Goal: Information Seeking & Learning: Learn about a topic

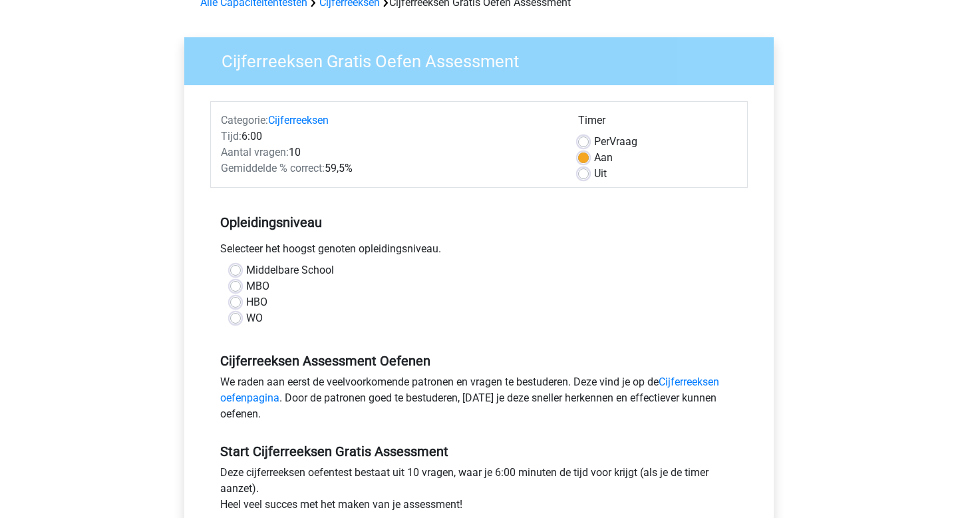
scroll to position [84, 0]
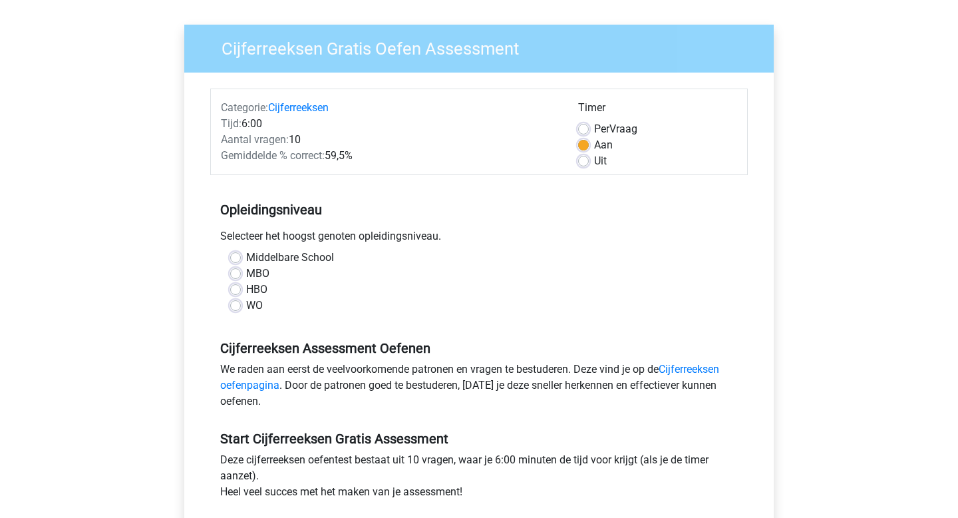
click at [246, 303] on label "WO" at bounding box center [254, 305] width 17 height 16
click at [237, 303] on input "WO" at bounding box center [235, 303] width 11 height 13
radio input "true"
click at [246, 289] on label "HBO" at bounding box center [256, 289] width 21 height 16
click at [237, 289] on input "HBO" at bounding box center [235, 287] width 11 height 13
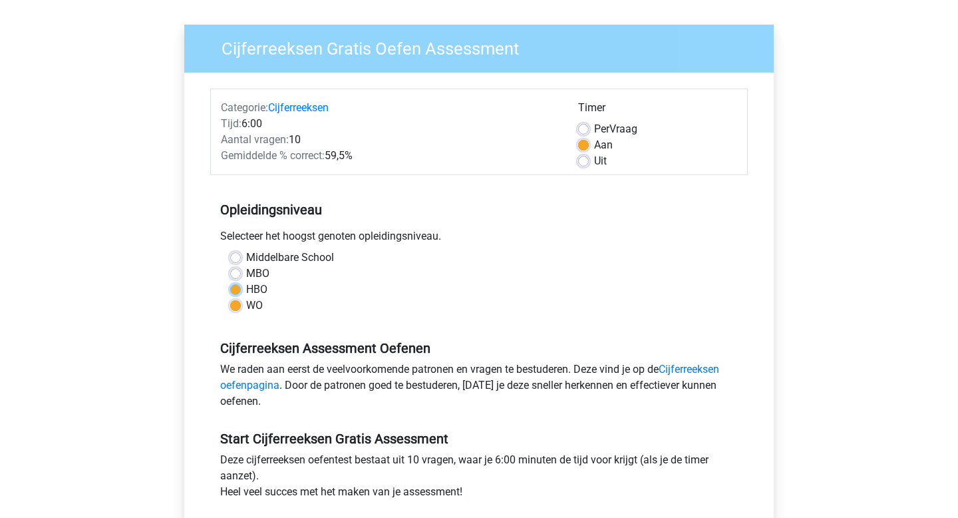
radio input "true"
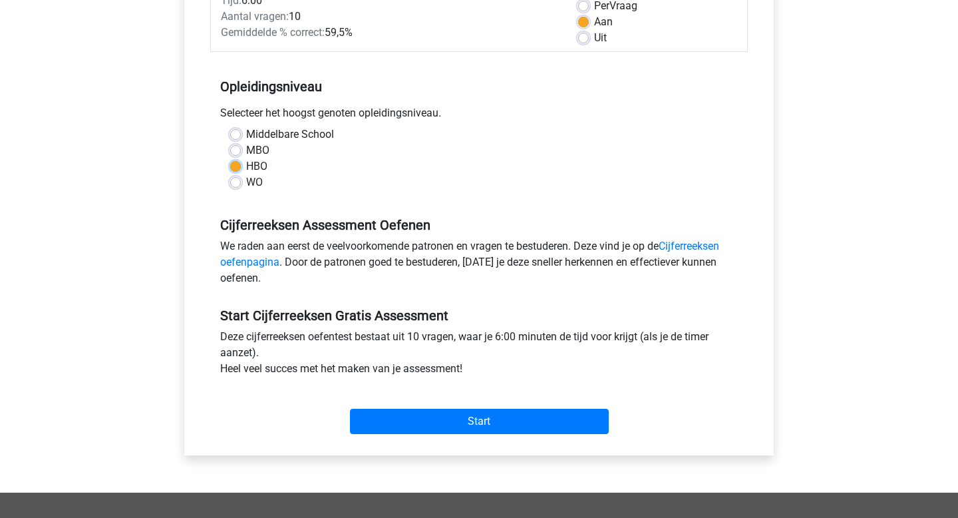
scroll to position [220, 0]
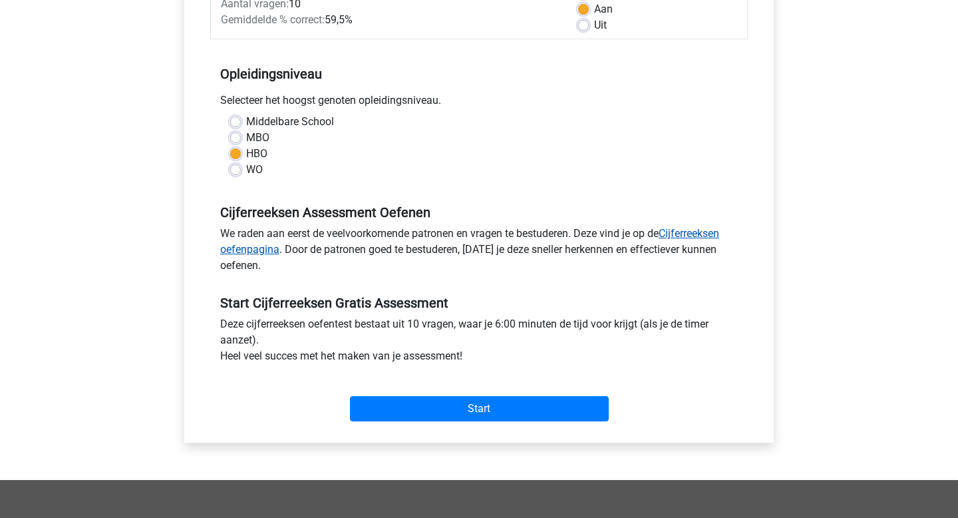
click at [675, 232] on link "Cijferreeksen oefenpagina" at bounding box center [469, 241] width 499 height 29
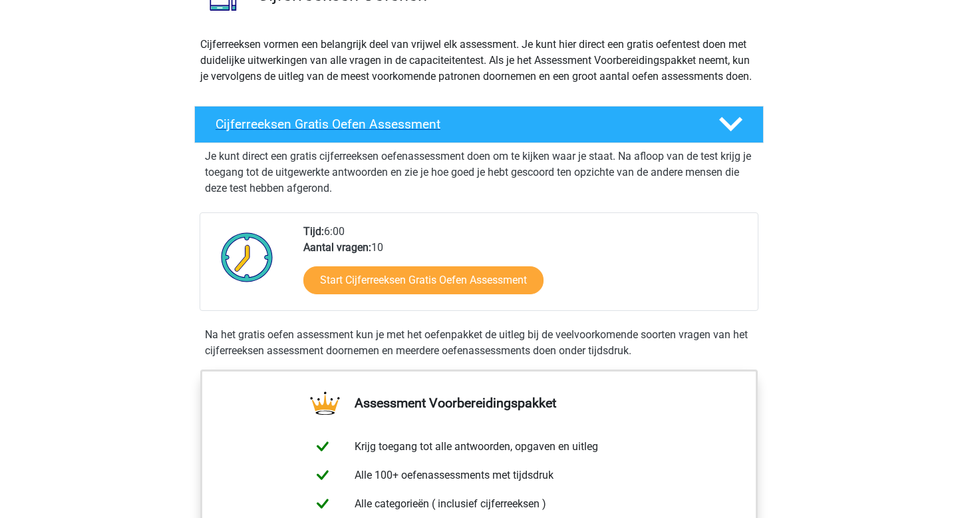
scroll to position [135, 0]
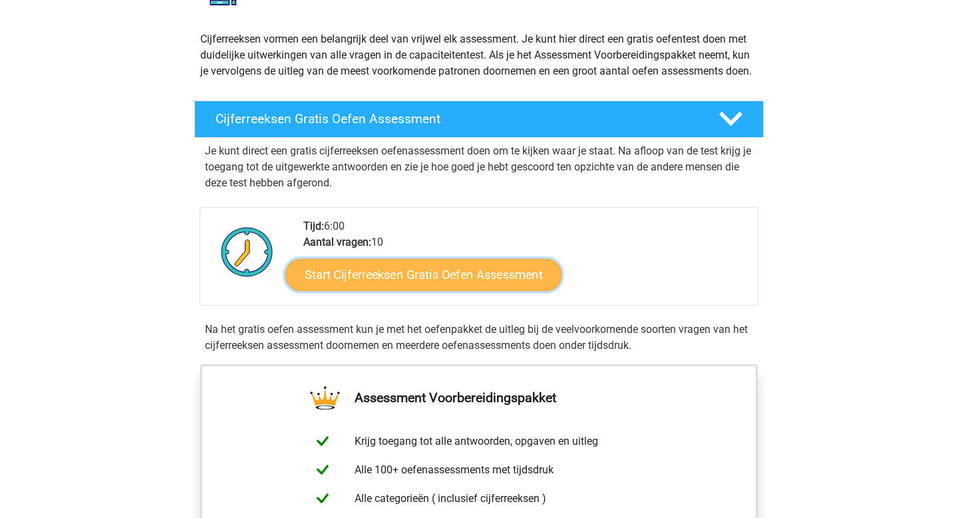
click at [467, 290] on link "Start Cijferreeksen Gratis Oefen Assessment" at bounding box center [423, 274] width 276 height 32
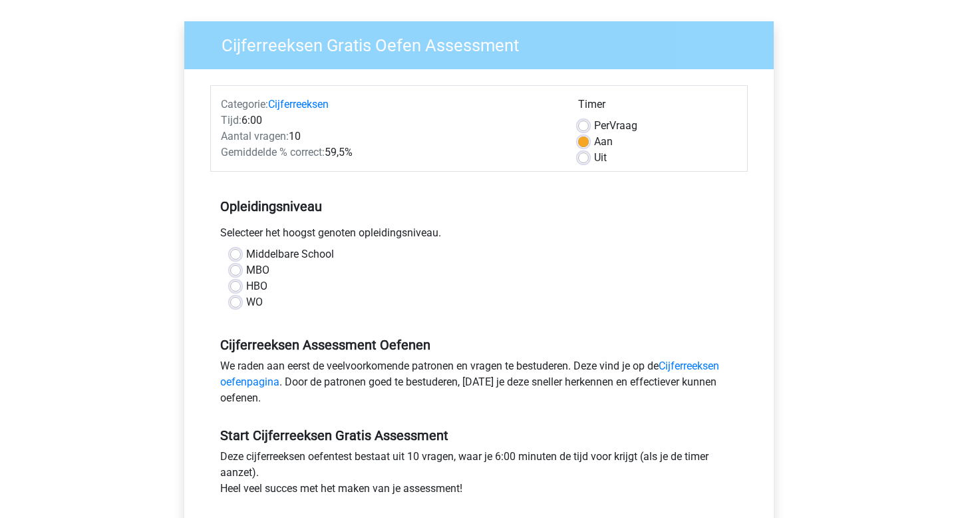
scroll to position [114, 0]
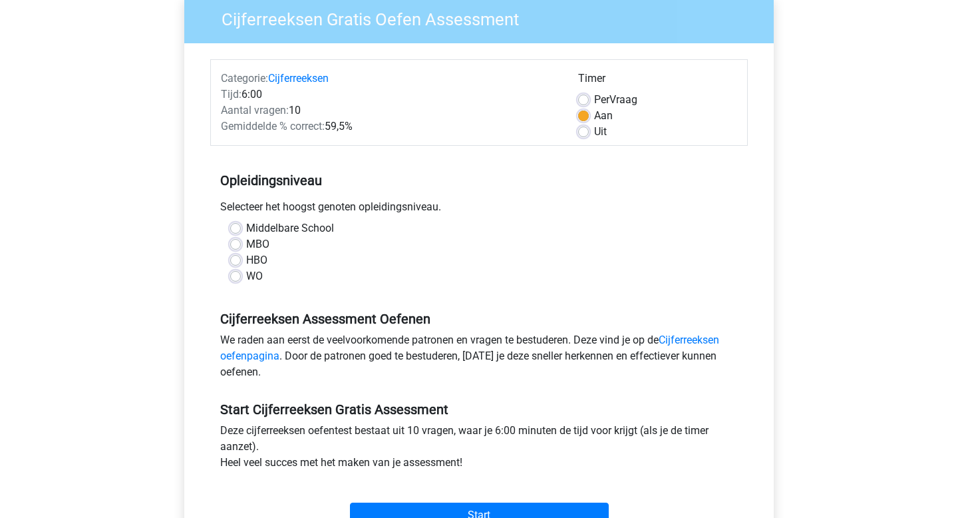
click at [256, 257] on label "HBO" at bounding box center [256, 260] width 21 height 16
click at [241, 257] on input "HBO" at bounding box center [235, 258] width 11 height 13
radio input "true"
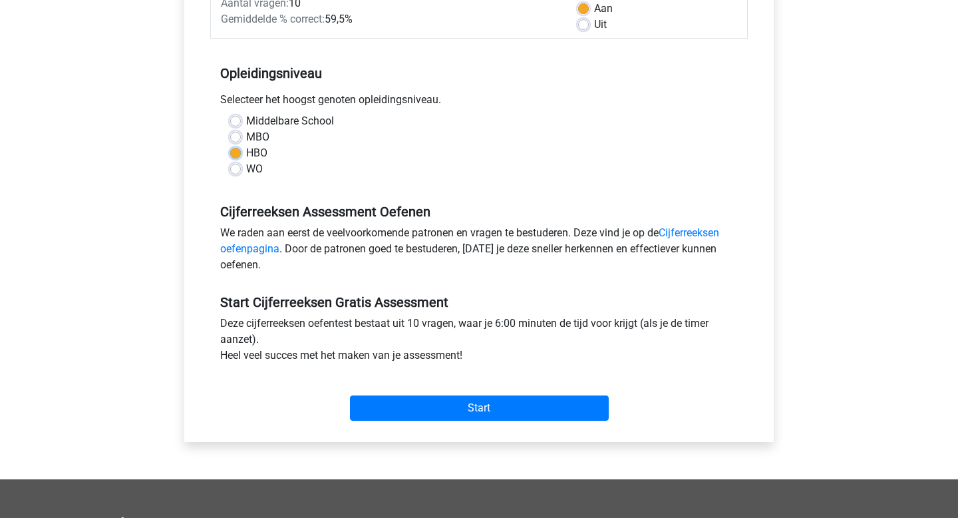
scroll to position [237, 0]
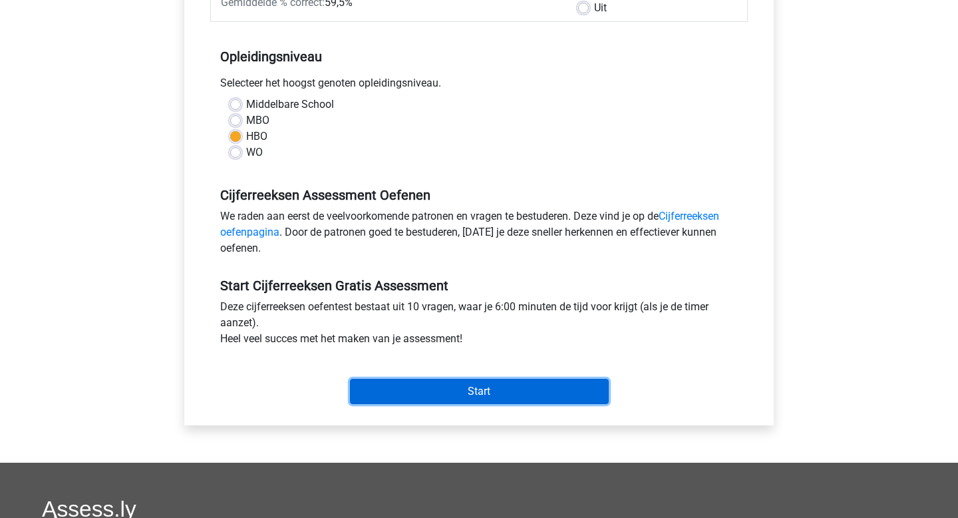
click at [468, 383] on input "Start" at bounding box center [479, 391] width 259 height 25
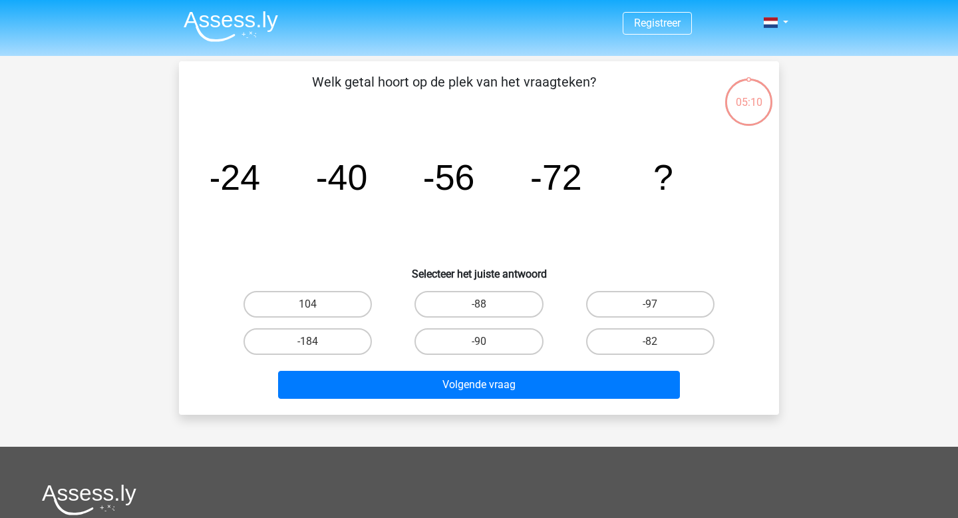
click at [486, 306] on input "-88" at bounding box center [483, 308] width 9 height 9
radio input "true"
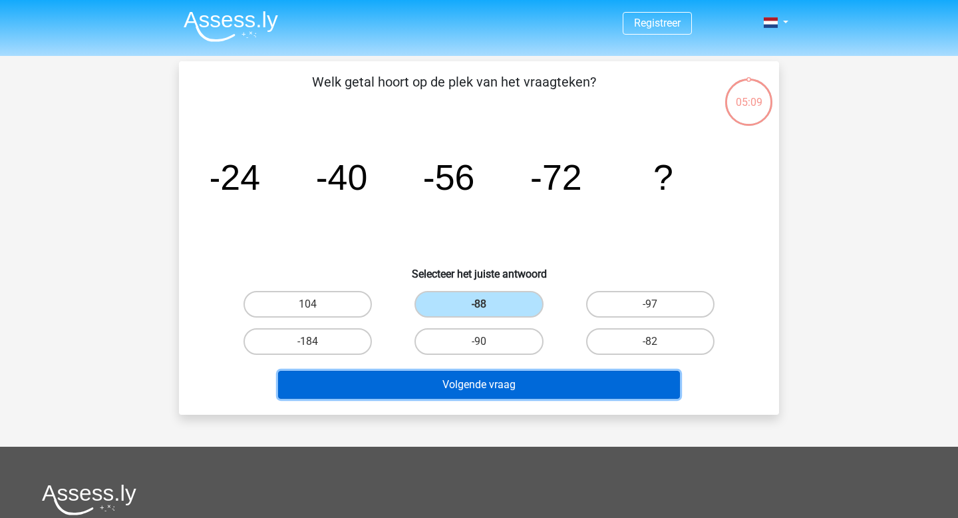
click at [502, 383] on button "Volgende vraag" at bounding box center [479, 385] width 402 height 28
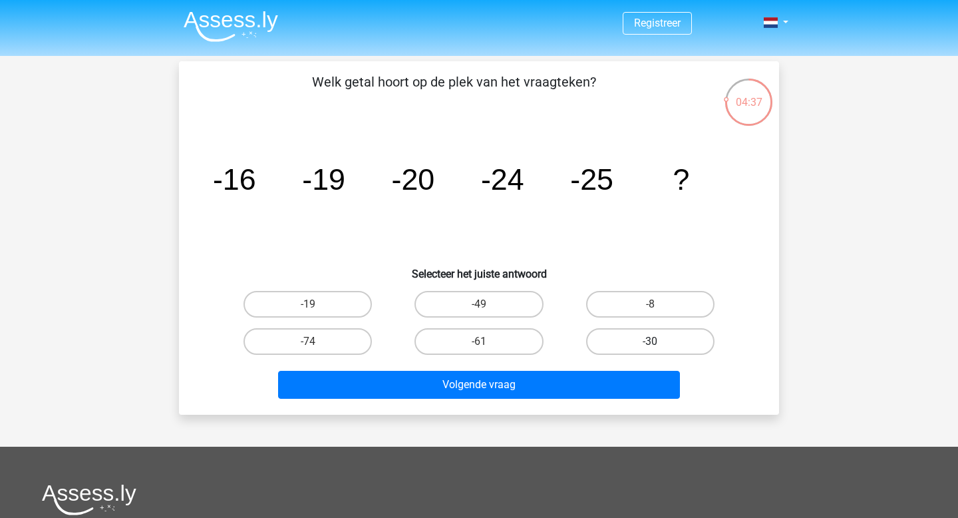
click at [642, 346] on label "-30" at bounding box center [650, 341] width 128 height 27
click at [650, 346] on input "-30" at bounding box center [654, 345] width 9 height 9
radio input "true"
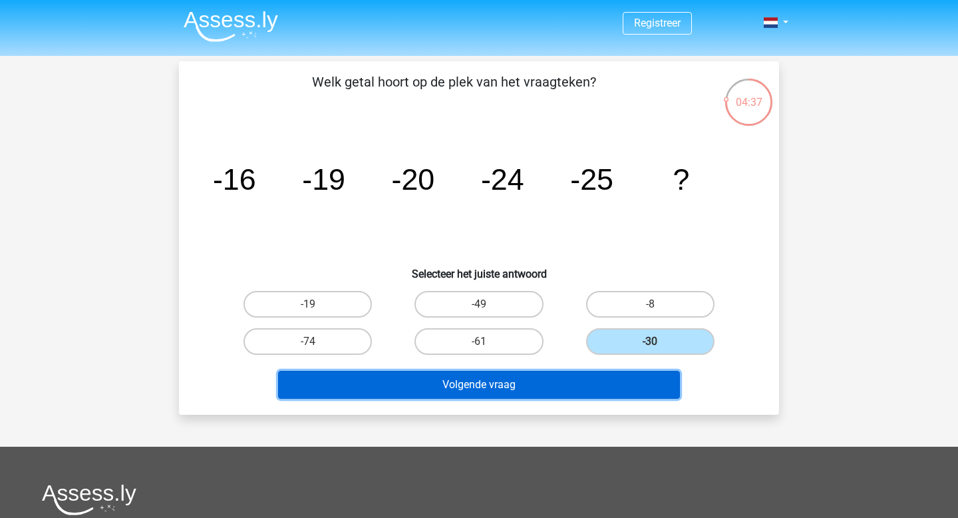
click at [602, 390] on button "Volgende vraag" at bounding box center [479, 385] width 402 height 28
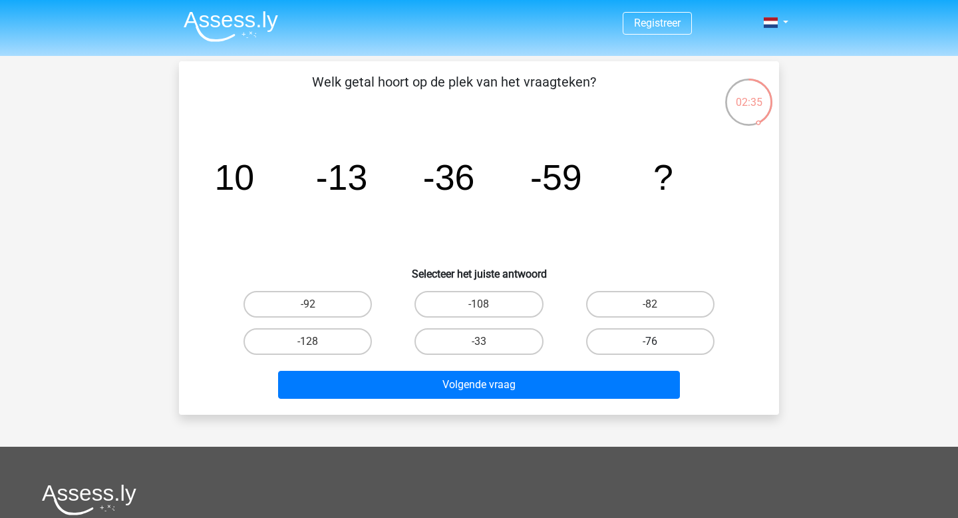
click at [628, 345] on label "-76" at bounding box center [650, 341] width 128 height 27
click at [650, 345] on input "-76" at bounding box center [654, 345] width 9 height 9
radio input "true"
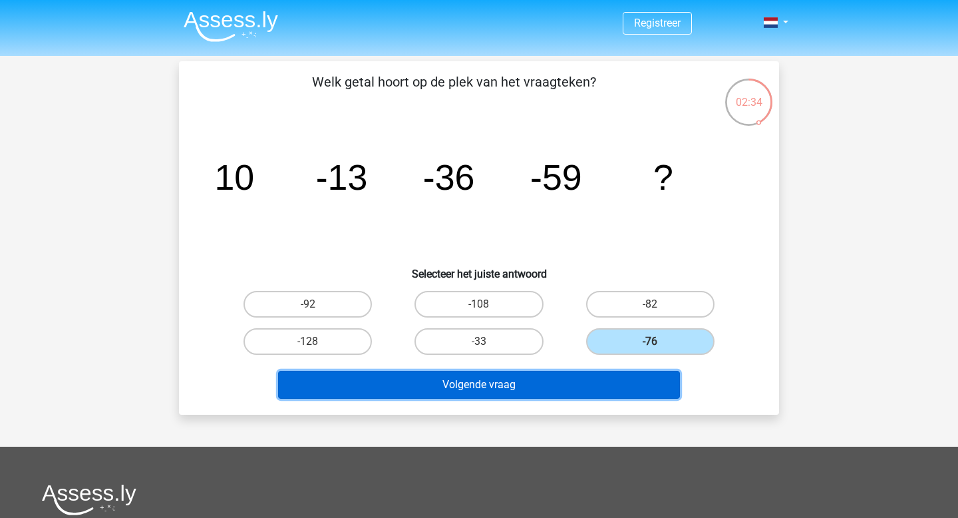
click at [561, 388] on button "Volgende vraag" at bounding box center [479, 385] width 402 height 28
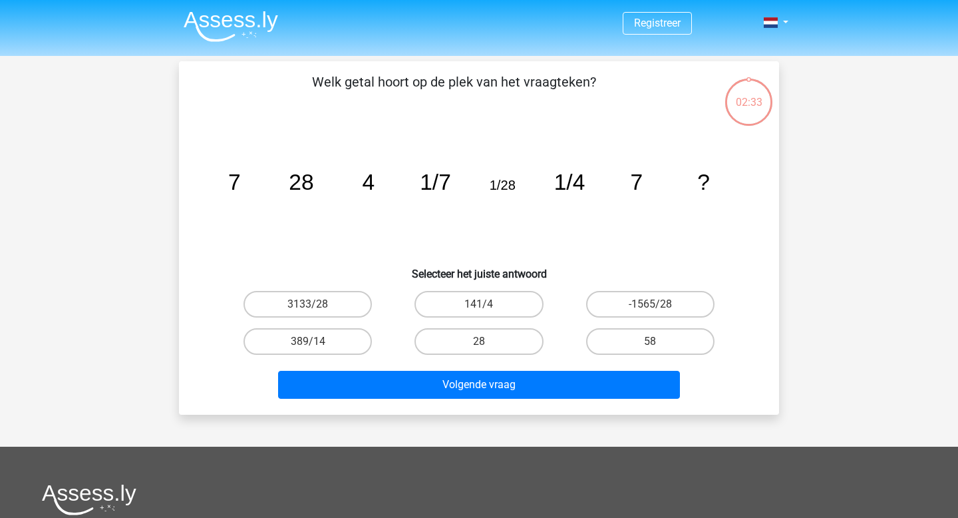
scroll to position [61, 0]
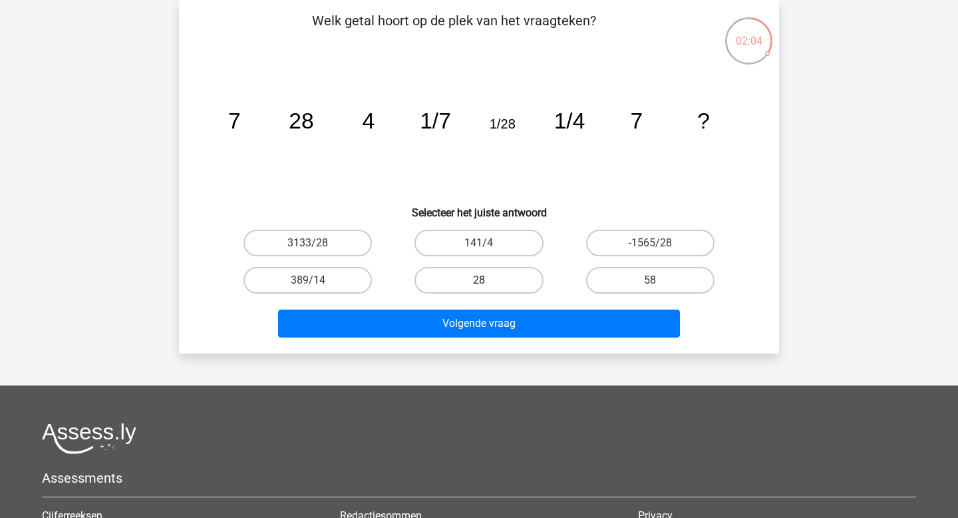
click at [504, 277] on label "28" at bounding box center [478, 280] width 128 height 27
click at [488, 280] on input "28" at bounding box center [483, 284] width 9 height 9
radio input "true"
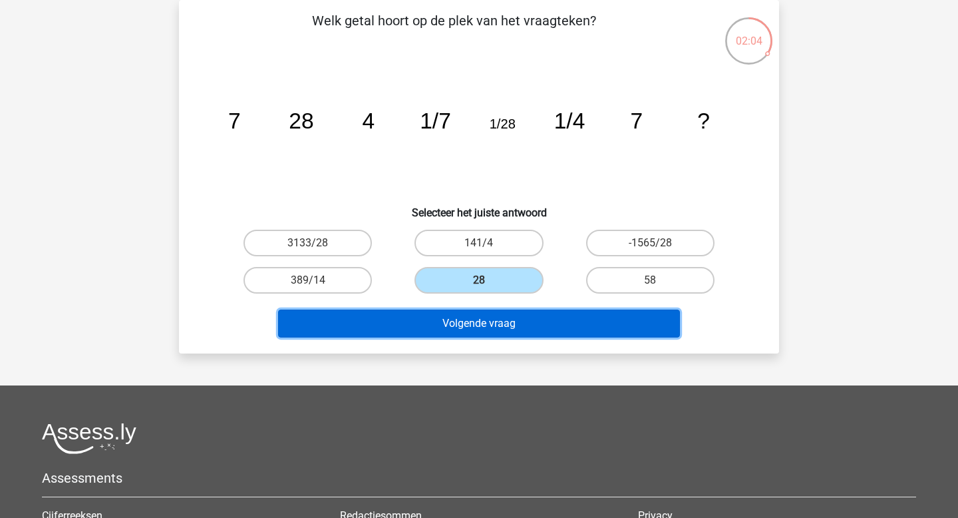
click at [501, 325] on button "Volgende vraag" at bounding box center [479, 323] width 402 height 28
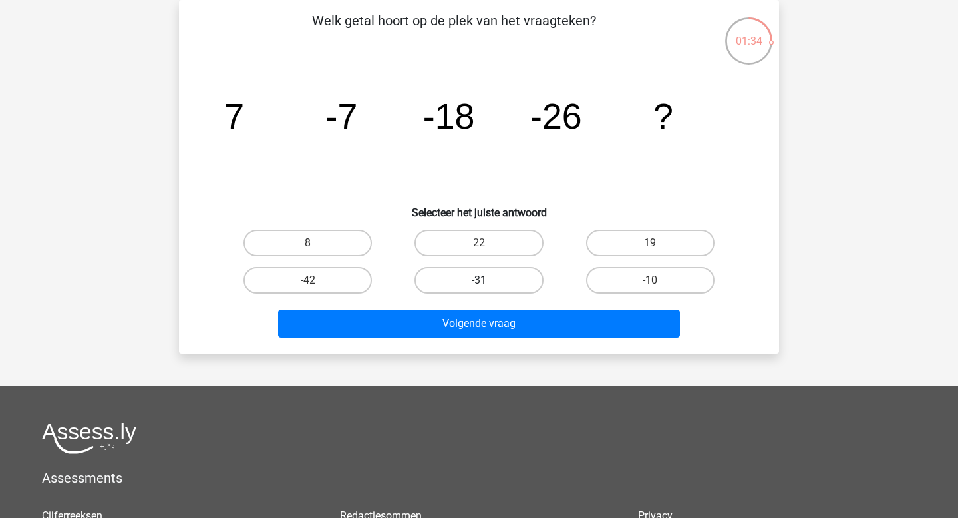
click at [461, 279] on label "-31" at bounding box center [478, 280] width 128 height 27
click at [479, 280] on input "-31" at bounding box center [483, 284] width 9 height 9
radio input "true"
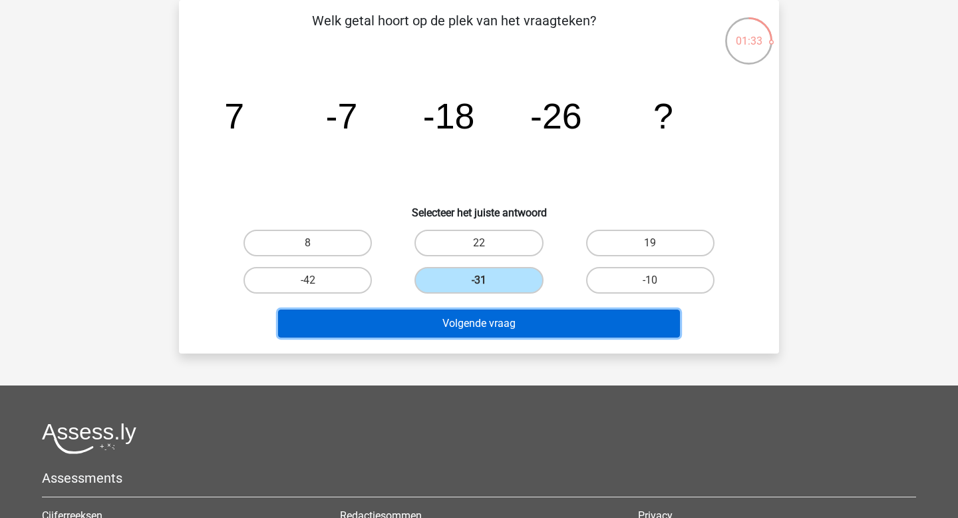
click at [460, 327] on button "Volgende vraag" at bounding box center [479, 323] width 402 height 28
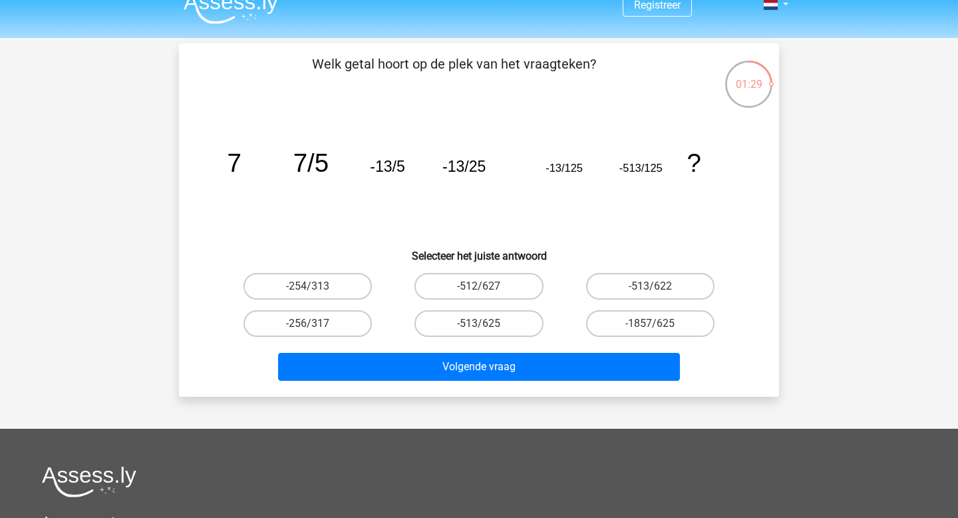
scroll to position [19, 0]
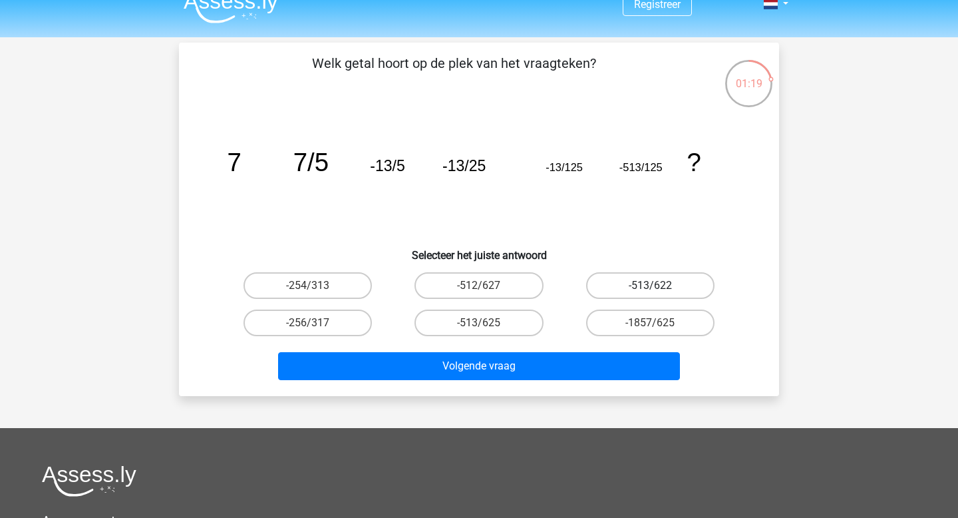
click at [617, 283] on label "-513/622" at bounding box center [650, 285] width 128 height 27
click at [650, 285] on input "-513/622" at bounding box center [654, 289] width 9 height 9
radio input "true"
click at [636, 288] on label "-513/622" at bounding box center [650, 285] width 128 height 27
click at [650, 288] on input "-513/622" at bounding box center [654, 289] width 9 height 9
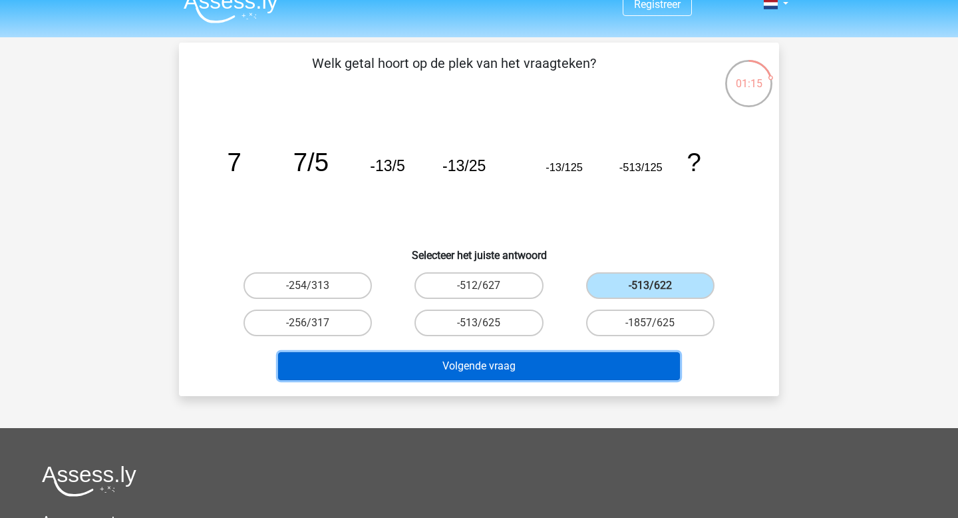
click at [579, 363] on button "Volgende vraag" at bounding box center [479, 366] width 402 height 28
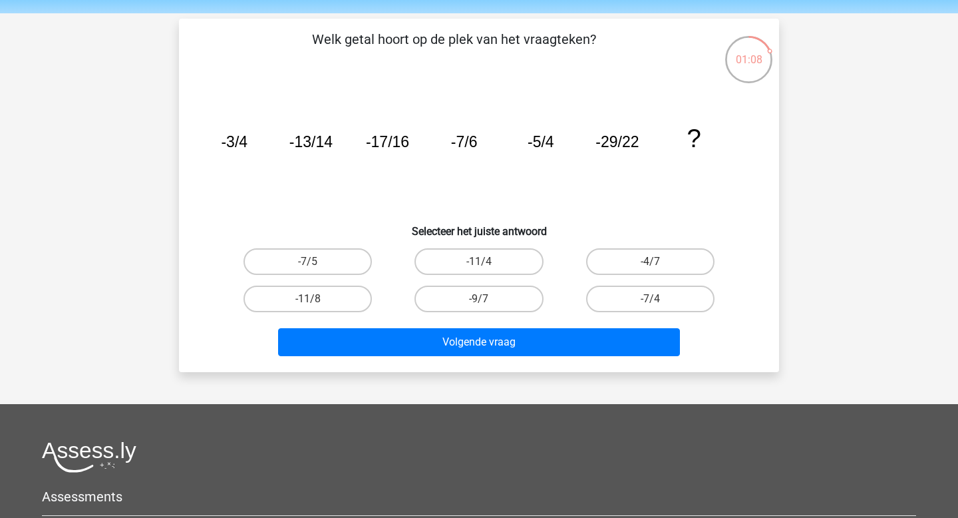
scroll to position [43, 0]
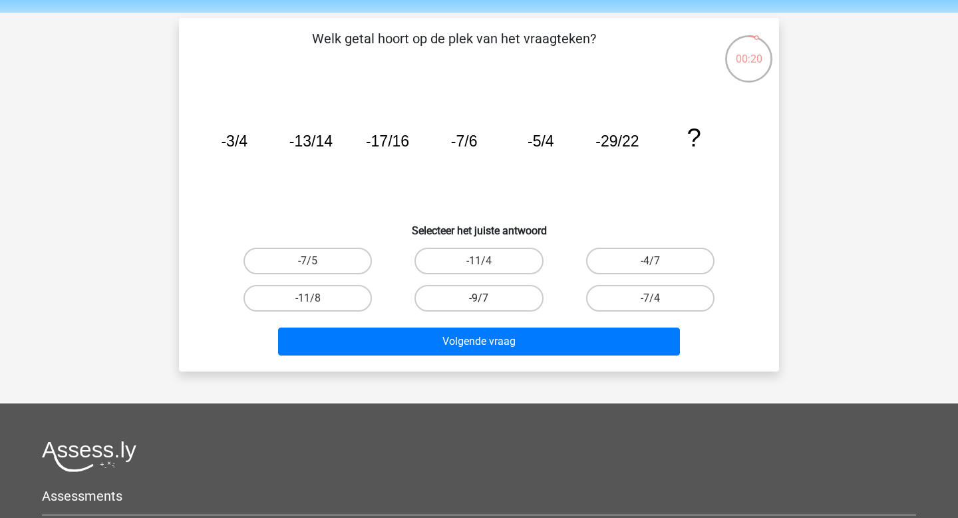
click at [464, 305] on label "-9/7" at bounding box center [478, 298] width 128 height 27
click at [479, 305] on input "-9/7" at bounding box center [483, 302] width 9 height 9
radio input "true"
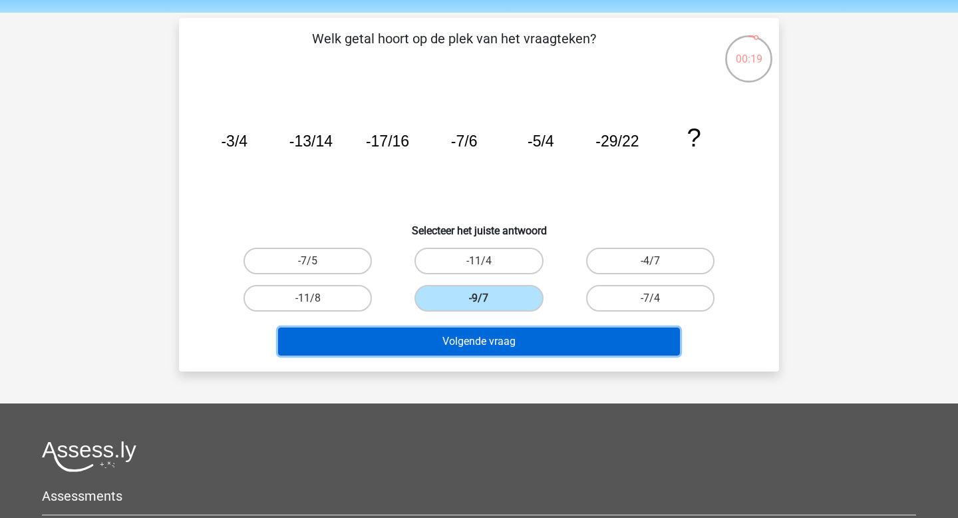
click at [464, 341] on button "Volgende vraag" at bounding box center [479, 341] width 402 height 28
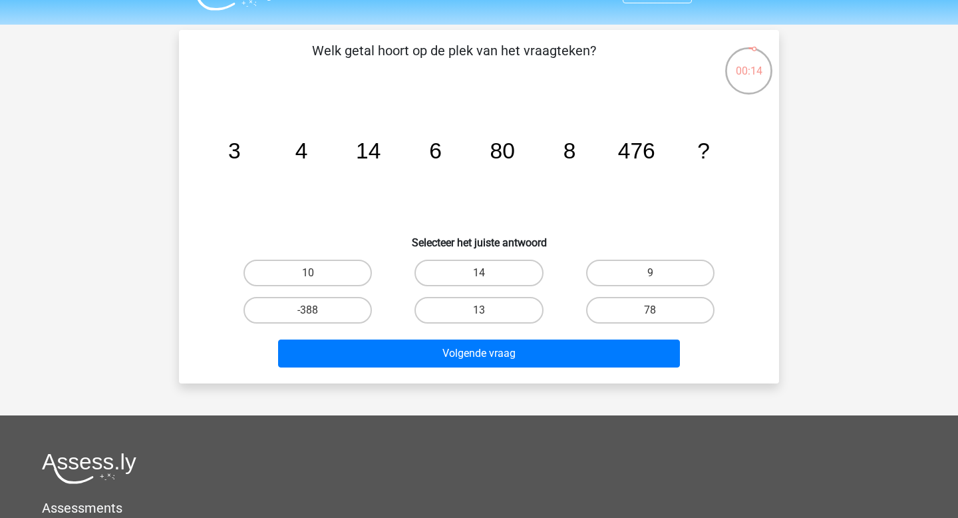
scroll to position [32, 0]
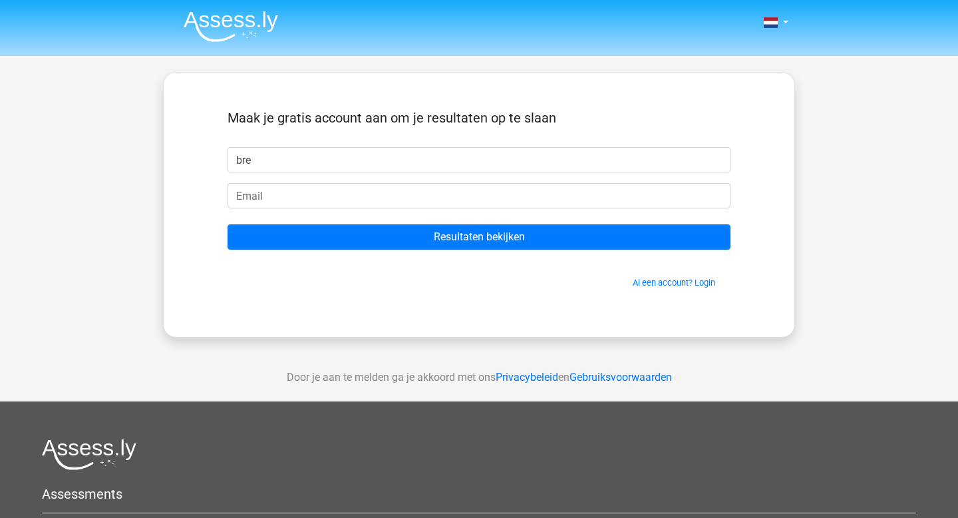
type input "Bregt"
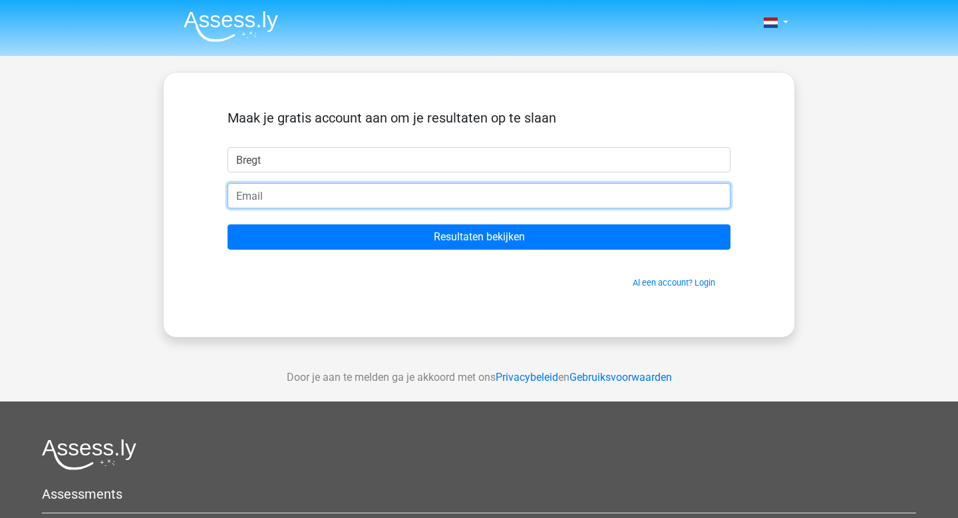
click at [335, 192] on input "email" at bounding box center [479, 195] width 503 height 25
type input "[EMAIL_ADDRESS][DOMAIN_NAME]"
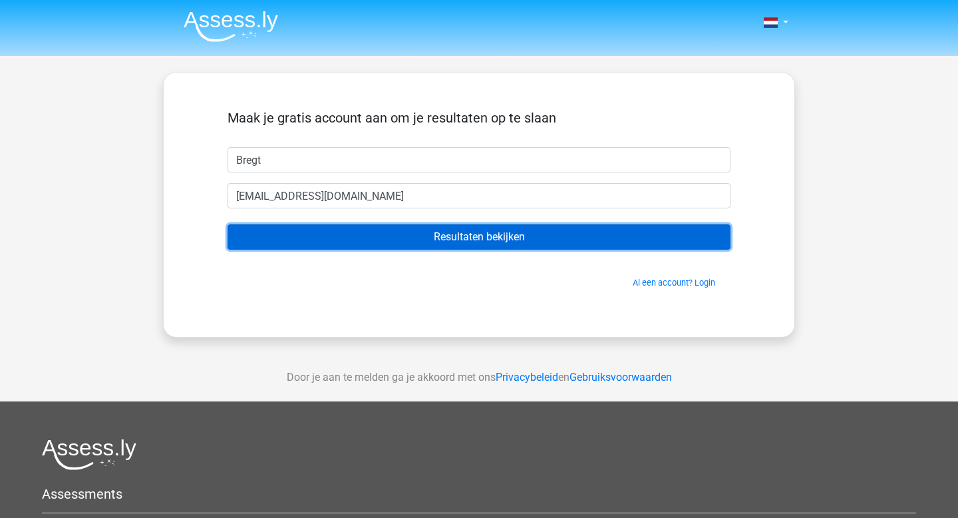
click at [377, 245] on input "Resultaten bekijken" at bounding box center [479, 236] width 503 height 25
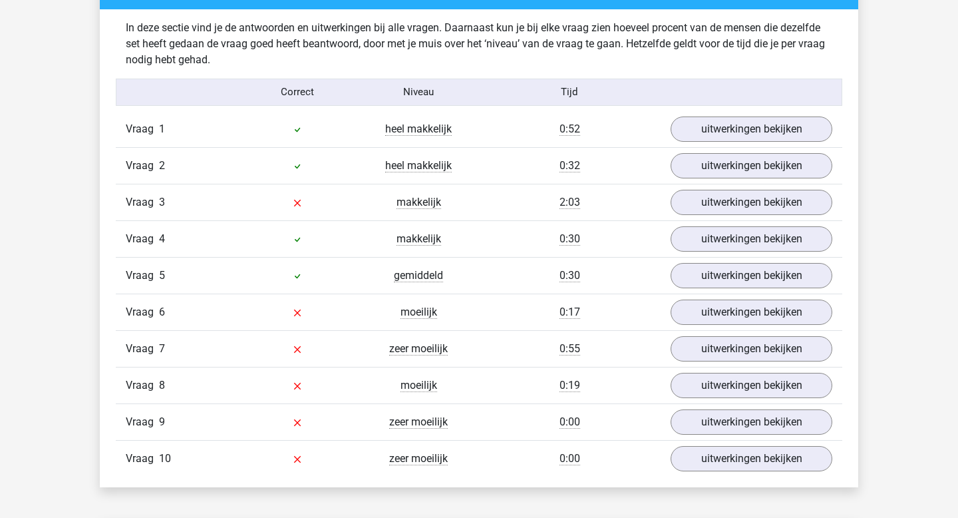
scroll to position [1052, 0]
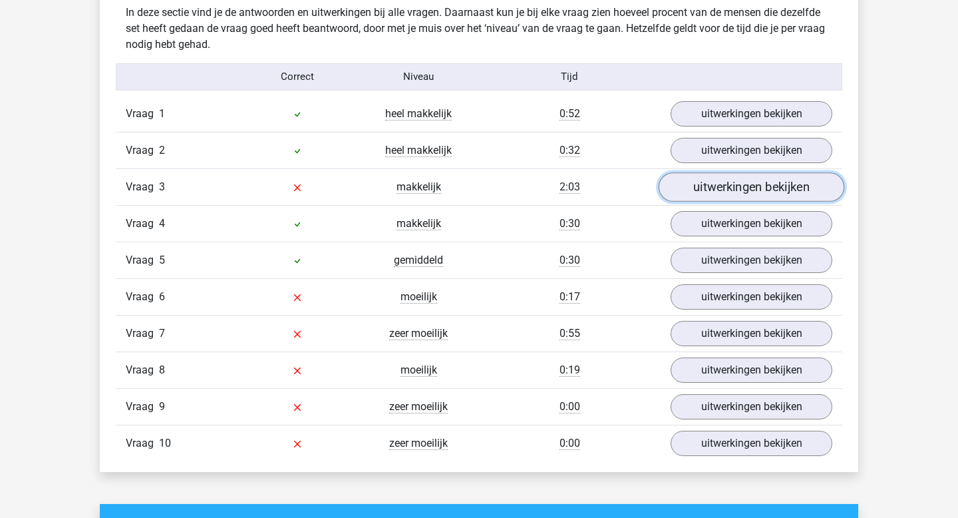
click at [732, 188] on link "uitwerkingen bekijken" at bounding box center [752, 186] width 186 height 29
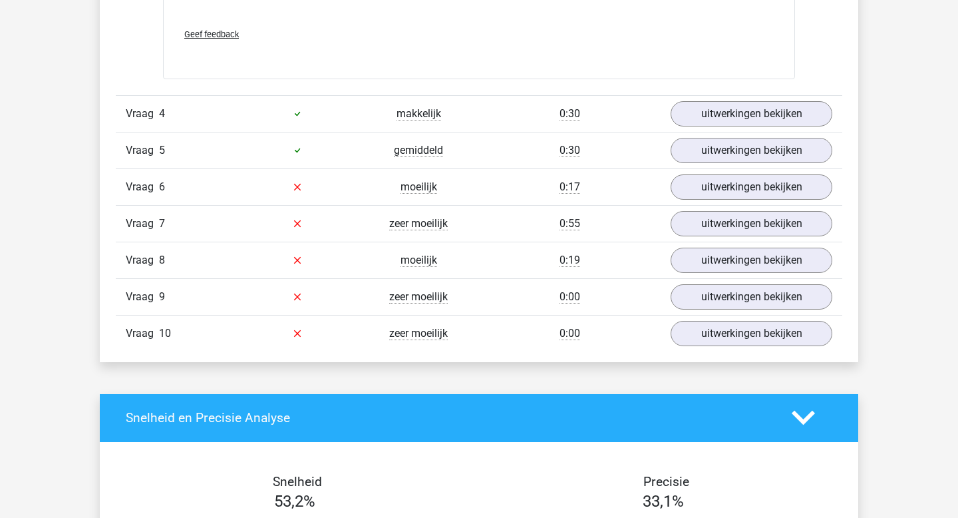
scroll to position [1965, 0]
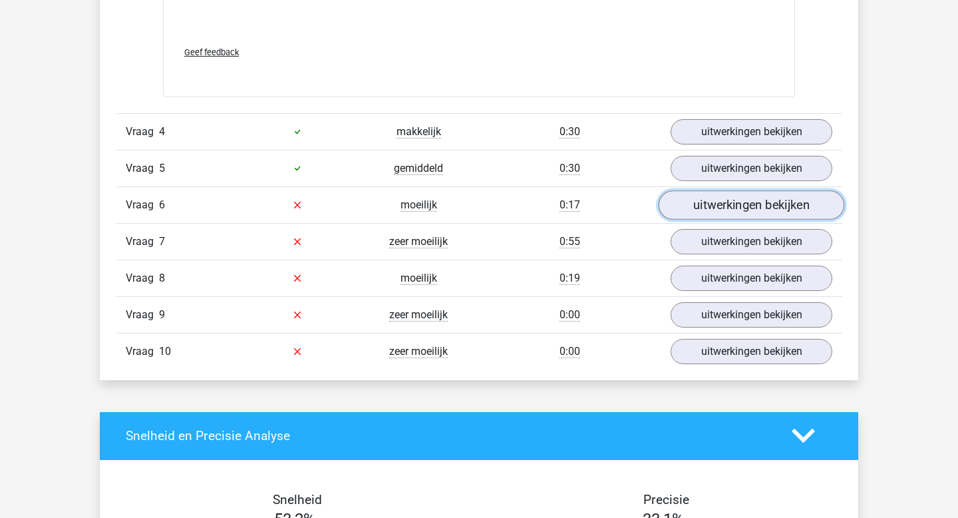
click at [711, 206] on link "uitwerkingen bekijken" at bounding box center [752, 204] width 186 height 29
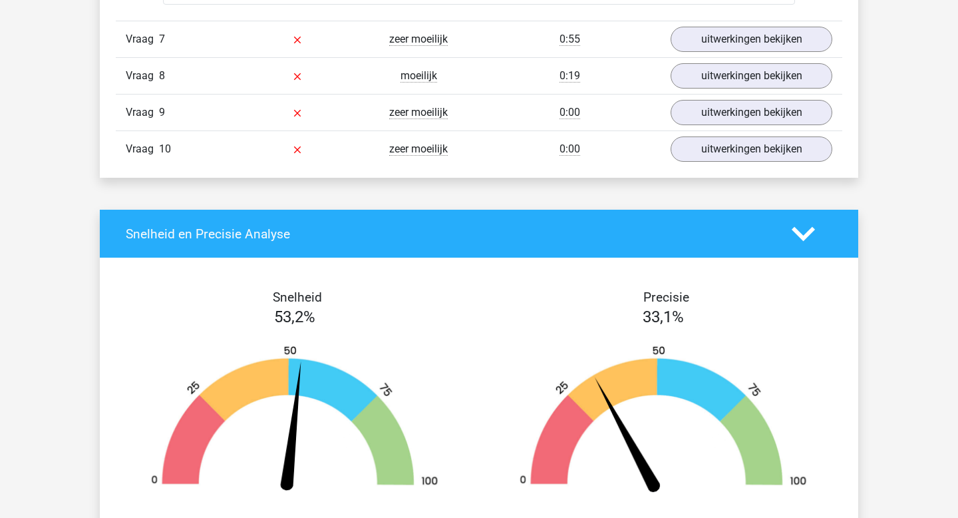
scroll to position [2747, 0]
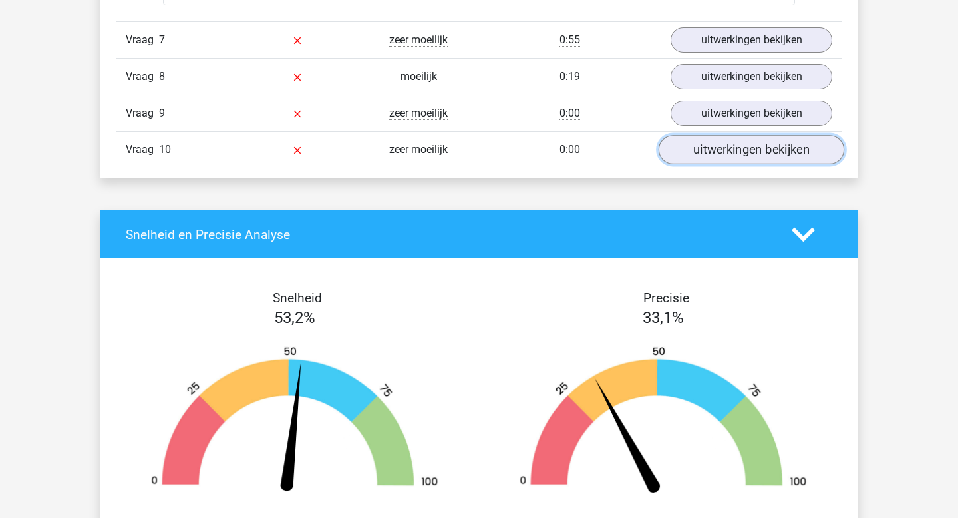
click at [718, 154] on link "uitwerkingen bekijken" at bounding box center [752, 149] width 186 height 29
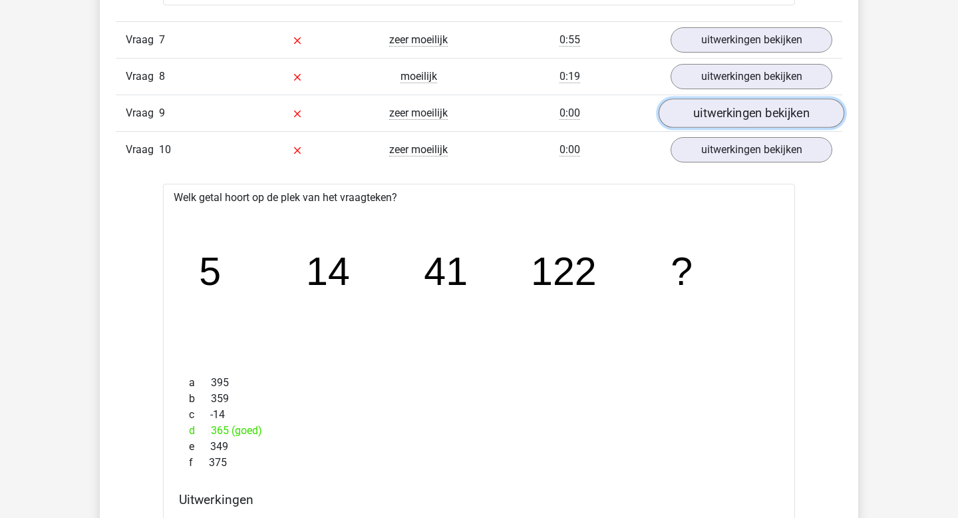
click at [735, 114] on link "uitwerkingen bekijken" at bounding box center [752, 112] width 186 height 29
